Goal: Navigation & Orientation: Find specific page/section

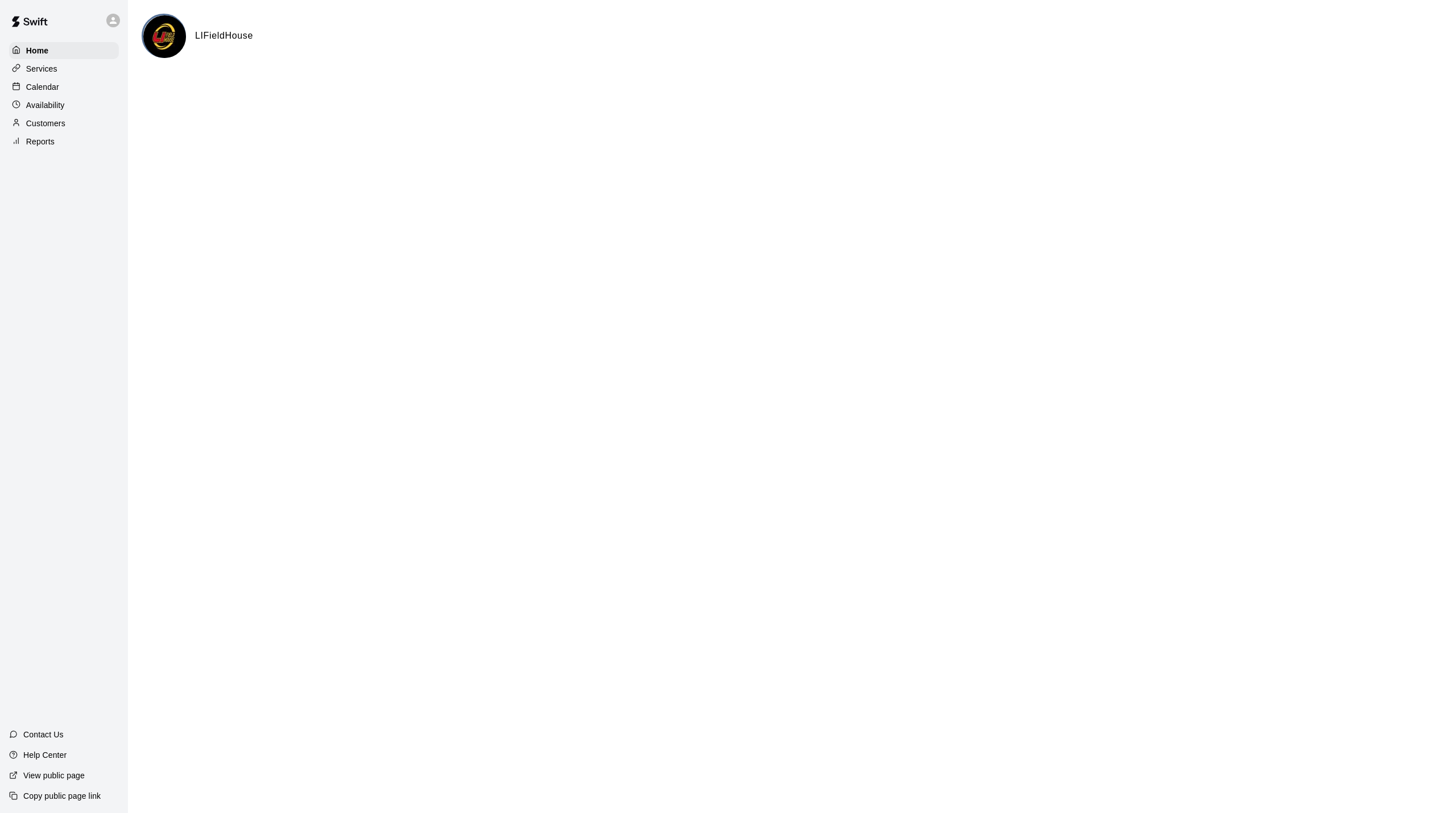
click at [41, 79] on div "Calendar" at bounding box center [64, 87] width 110 height 17
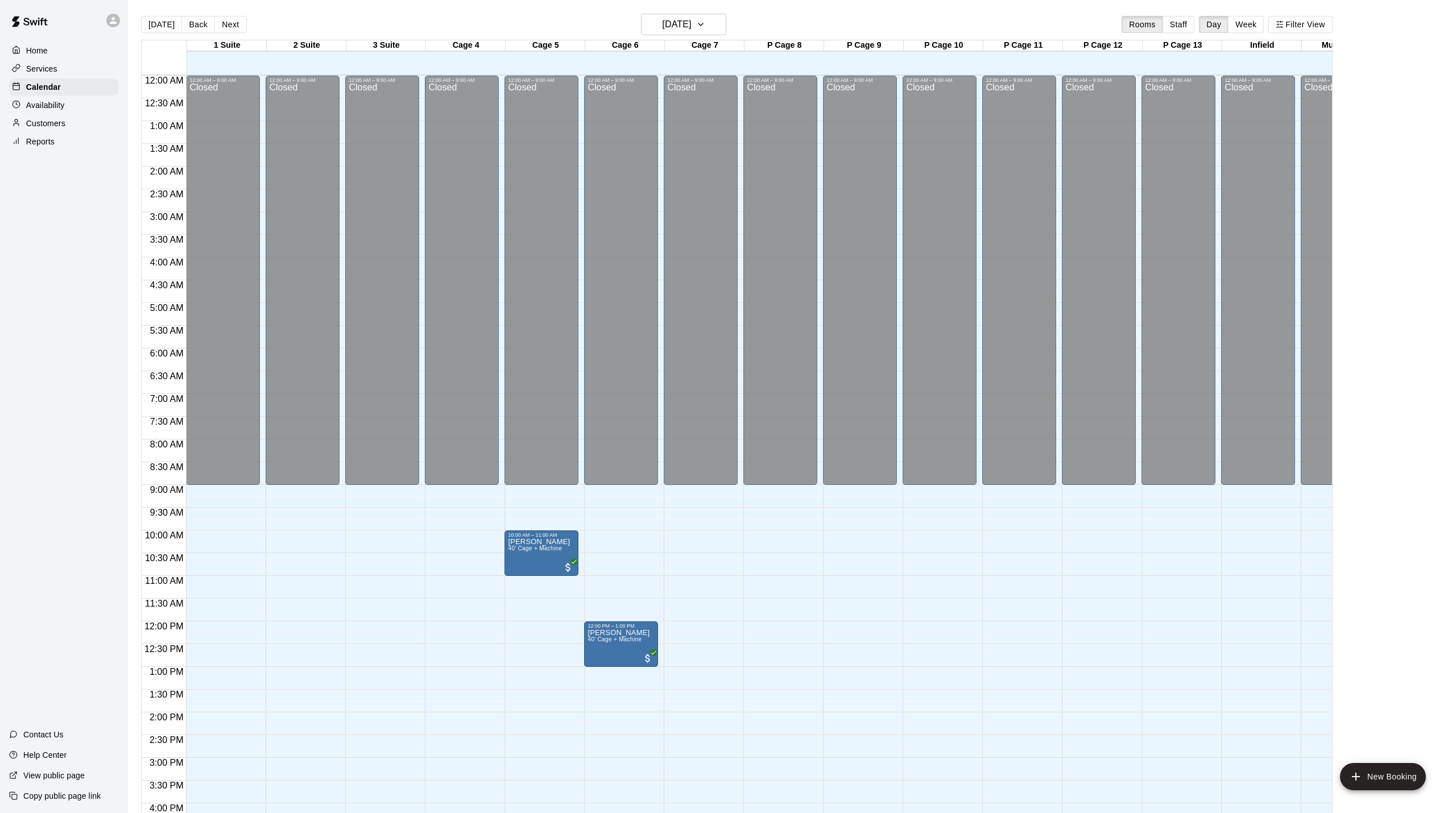
click at [219, 28] on button "Next" at bounding box center [230, 24] width 32 height 17
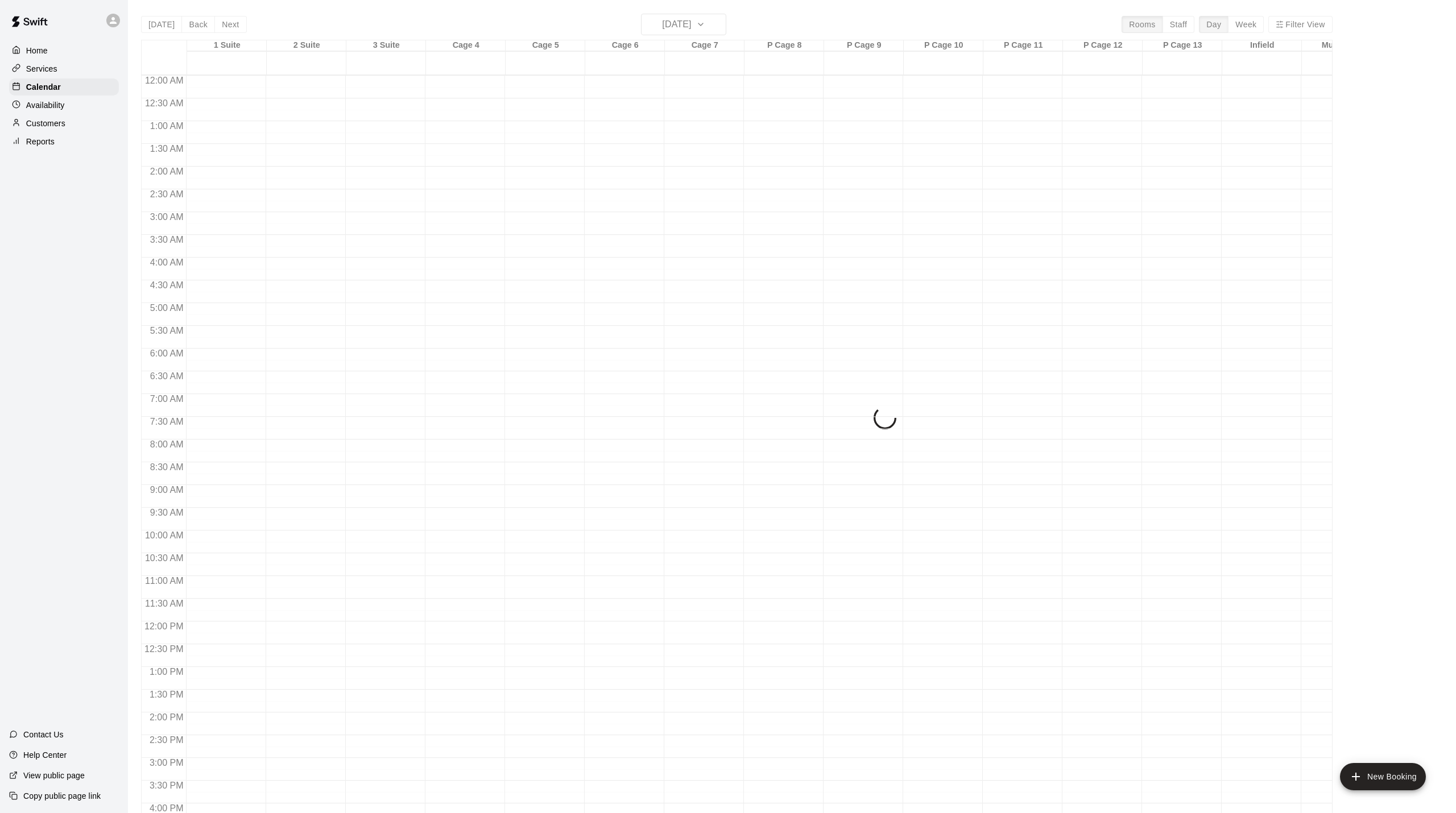
scroll to position [307, 0]
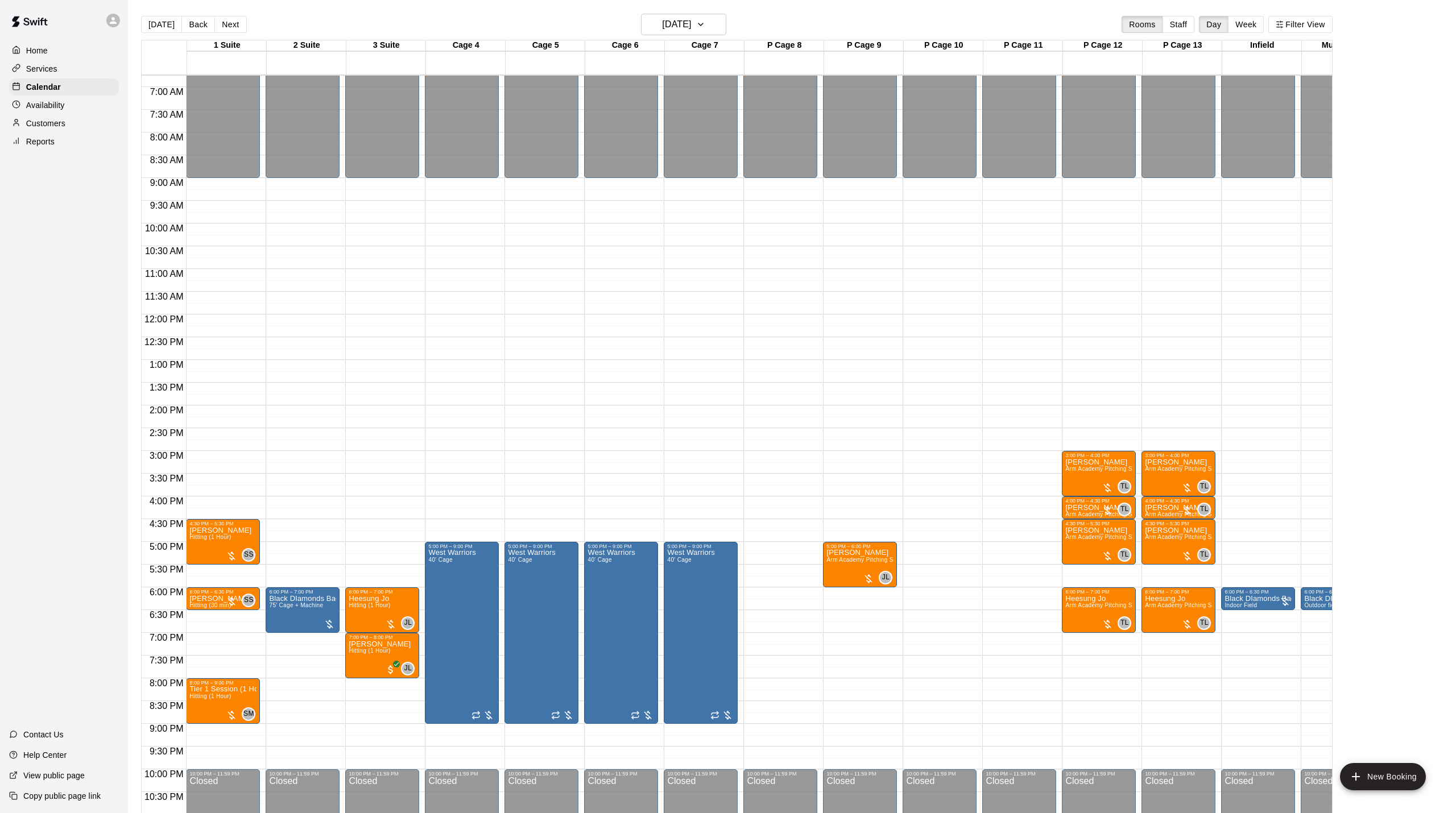
click at [219, 28] on button "Next" at bounding box center [230, 24] width 32 height 17
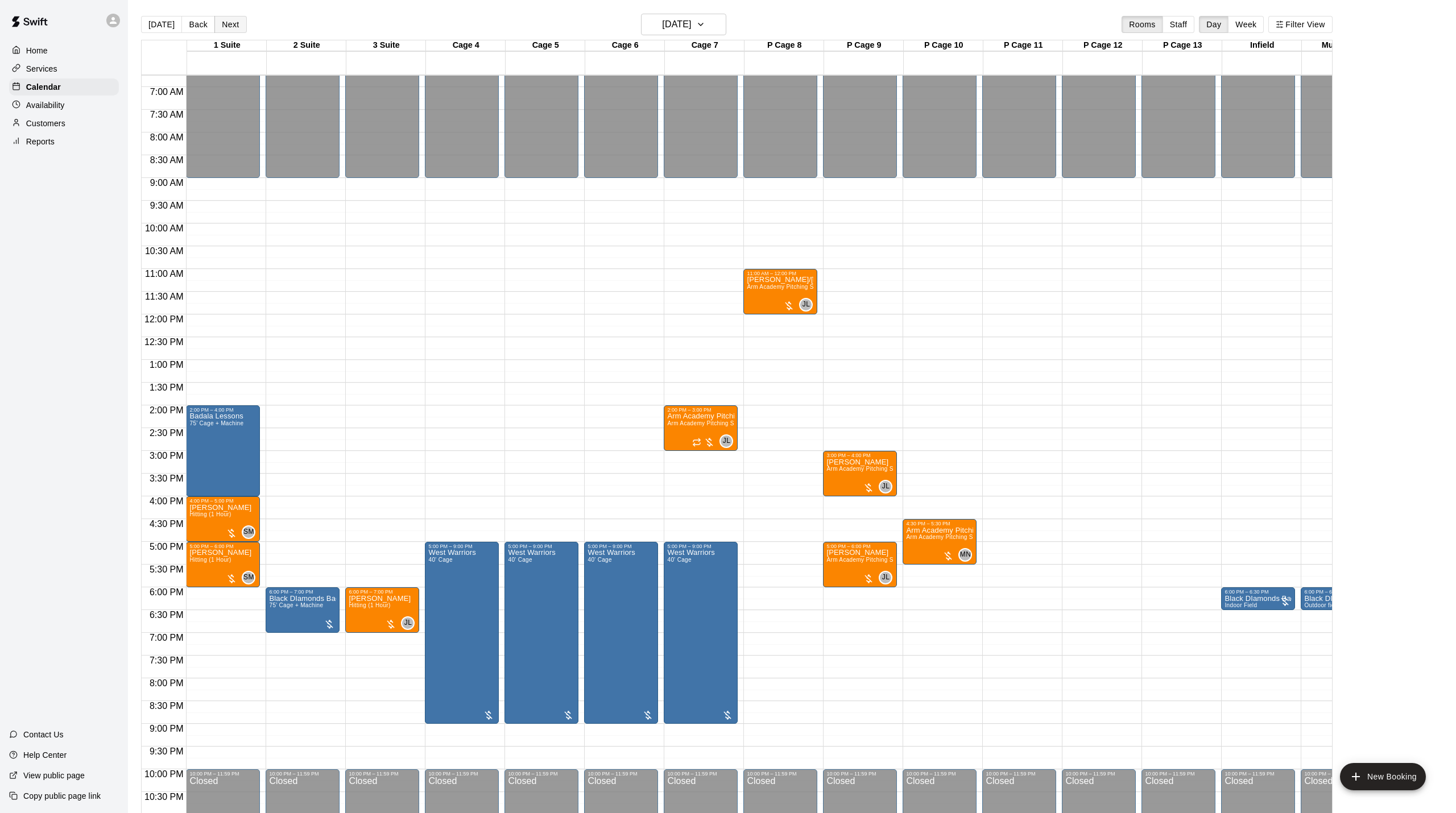
click at [234, 28] on button "Next" at bounding box center [230, 24] width 32 height 17
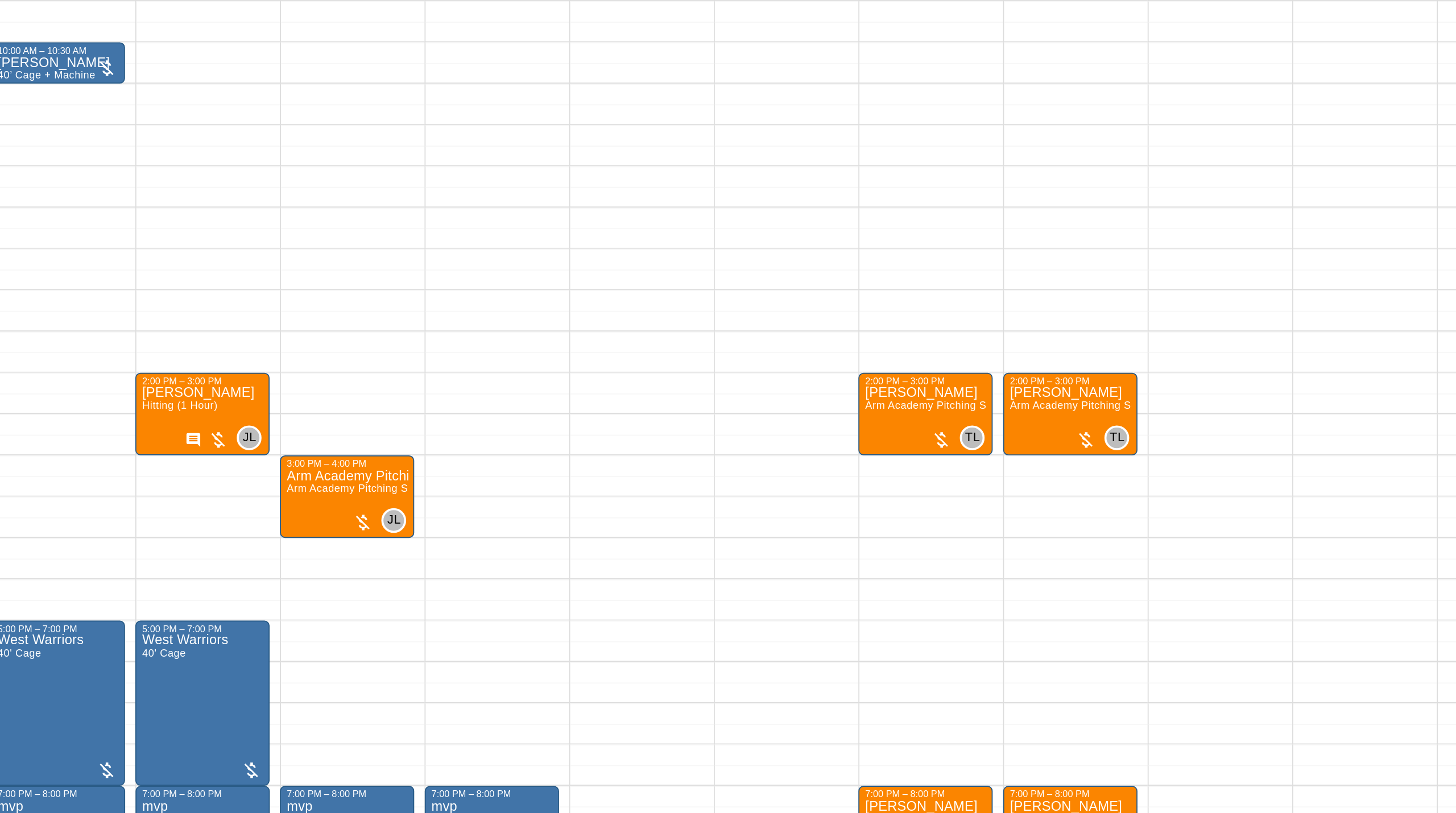
scroll to position [341, 141]
